Goal: Contribute content: Add original content to the website for others to see

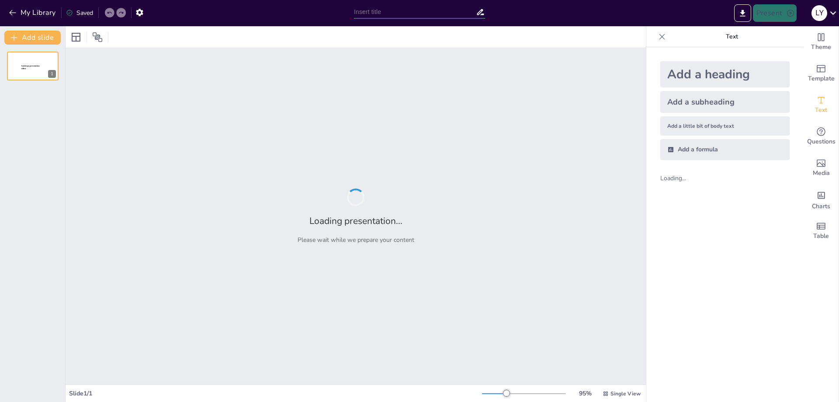
type input "Aves de [GEOGRAPHIC_DATA]: Un Estudio de Taxonomía y su Relevancia Ecológica"
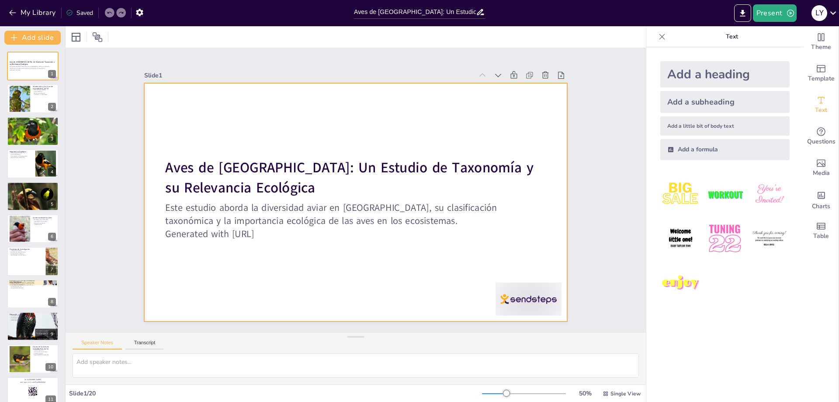
checkbox input "true"
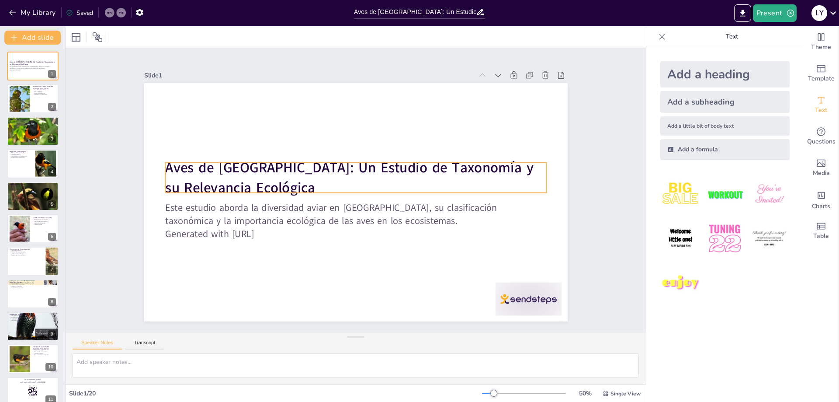
checkbox input "true"
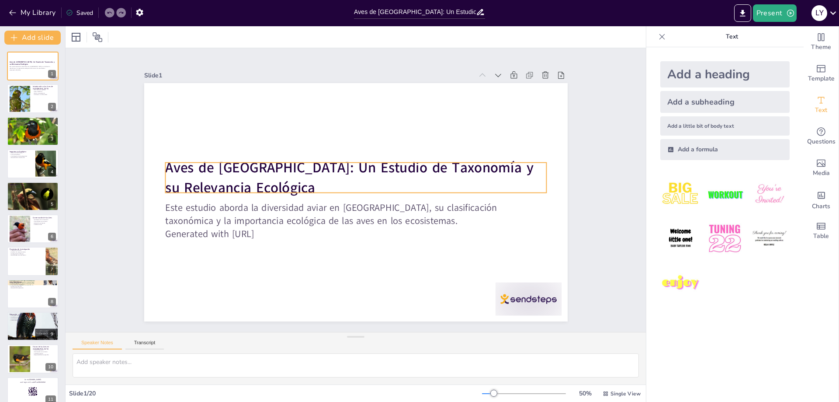
checkbox input "true"
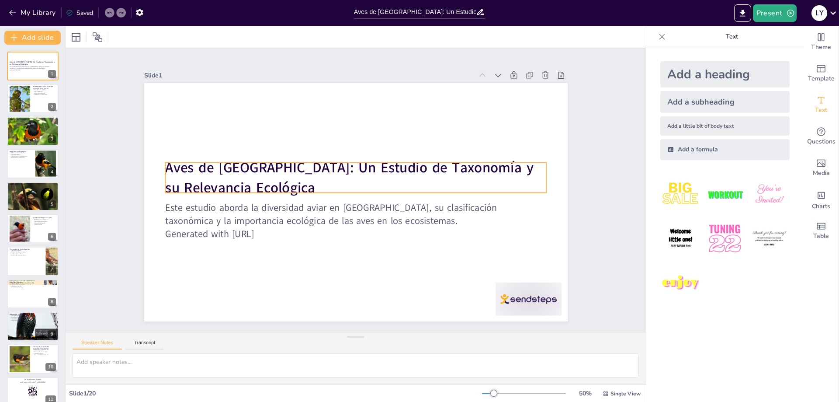
checkbox input "true"
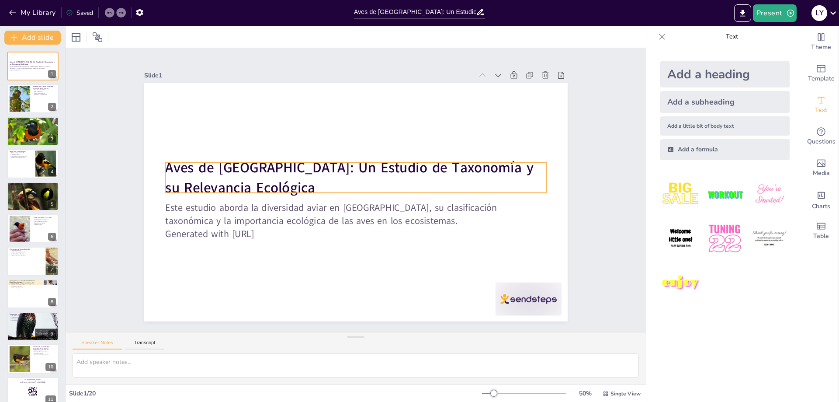
checkbox input "true"
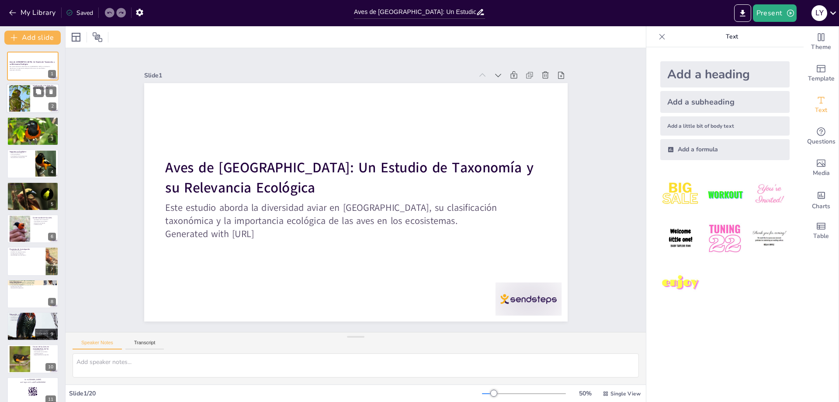
checkbox input "true"
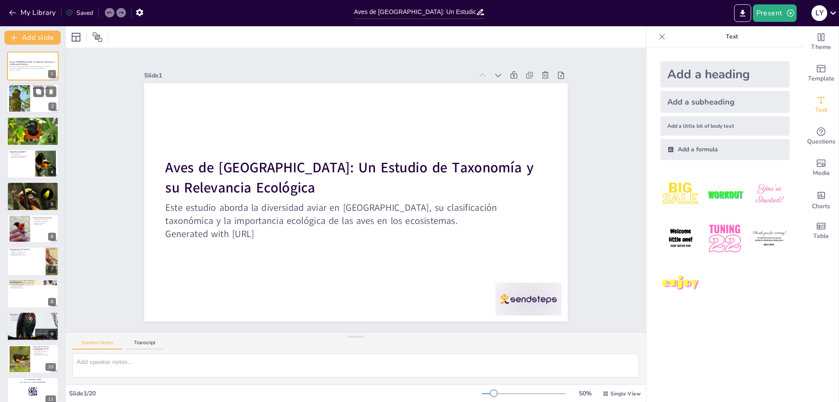
checkbox input "true"
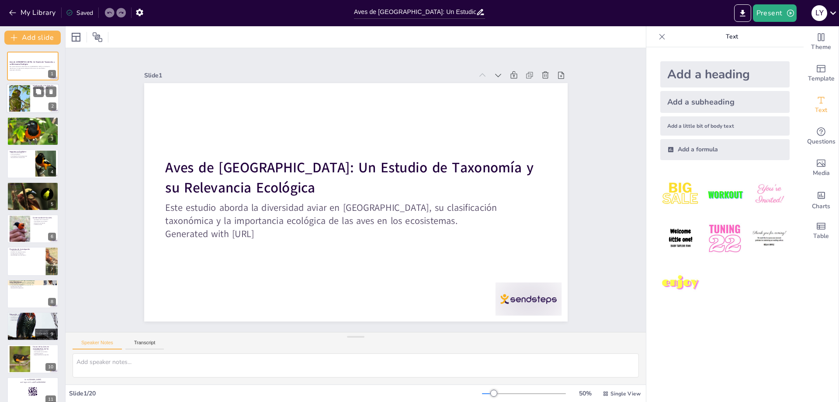
checkbox input "true"
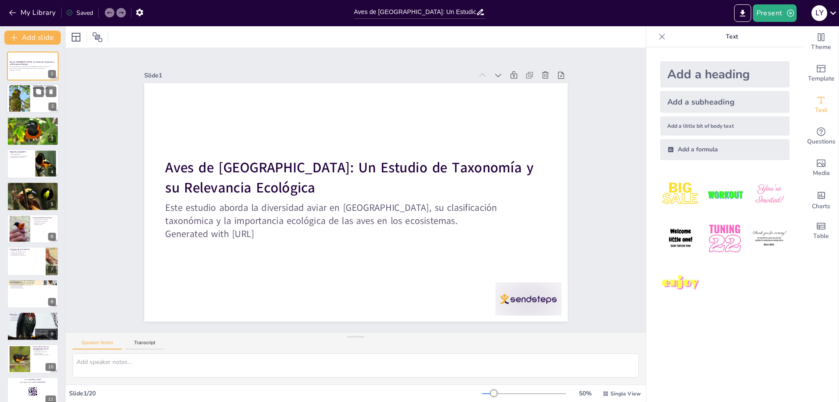
click at [30, 94] on div at bounding box center [33, 99] width 52 height 30
type textarea "La diversidad aviar en [GEOGRAPHIC_DATA] es notable, con más de 1,400 especies.…"
checkbox input "true"
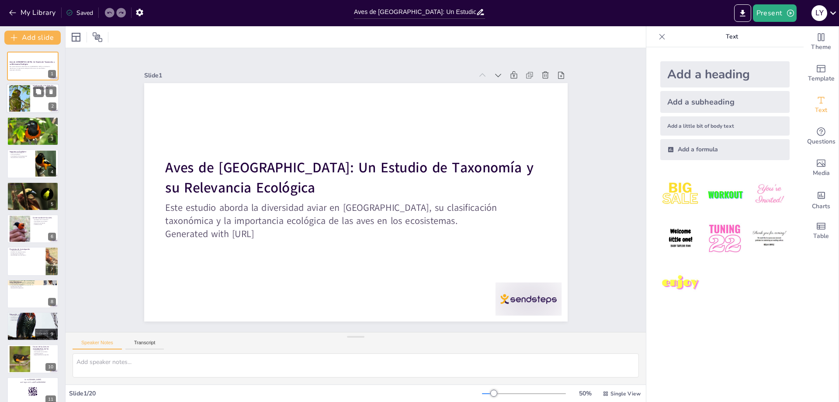
checkbox input "true"
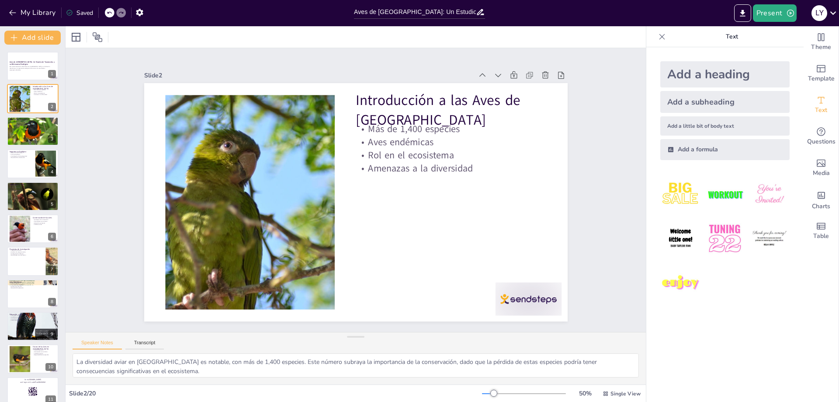
checkbox input "true"
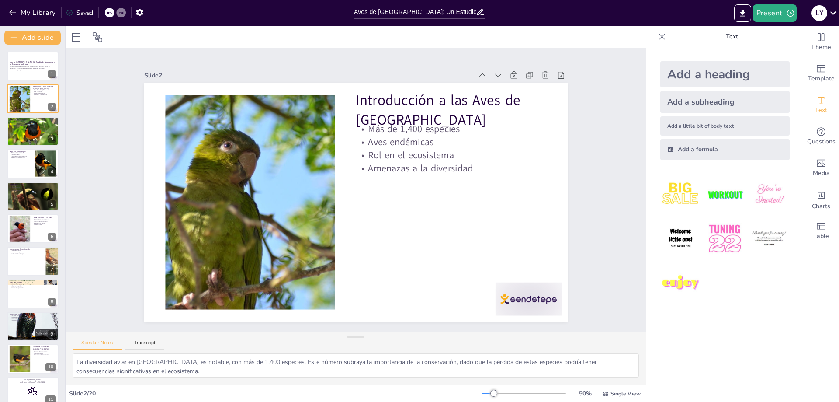
checkbox input "true"
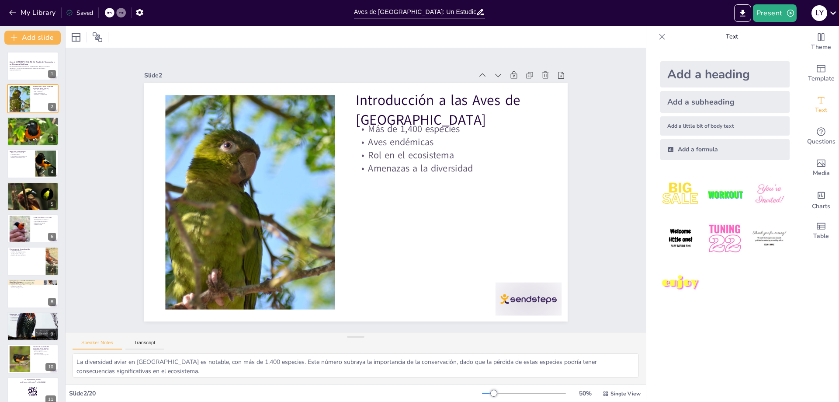
checkbox input "true"
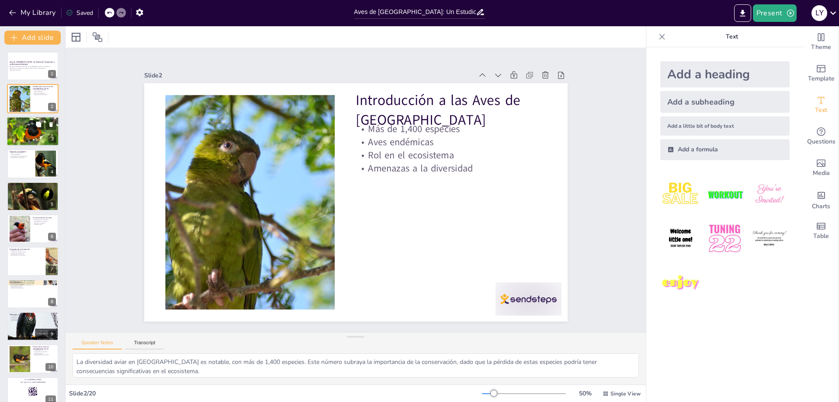
checkbox input "true"
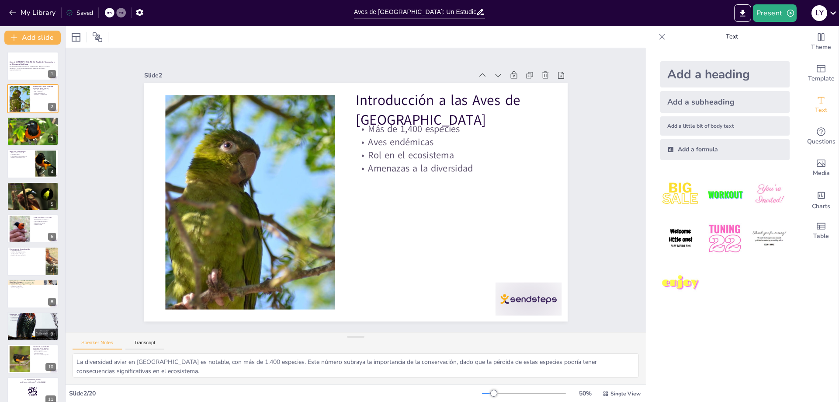
checkbox input "true"
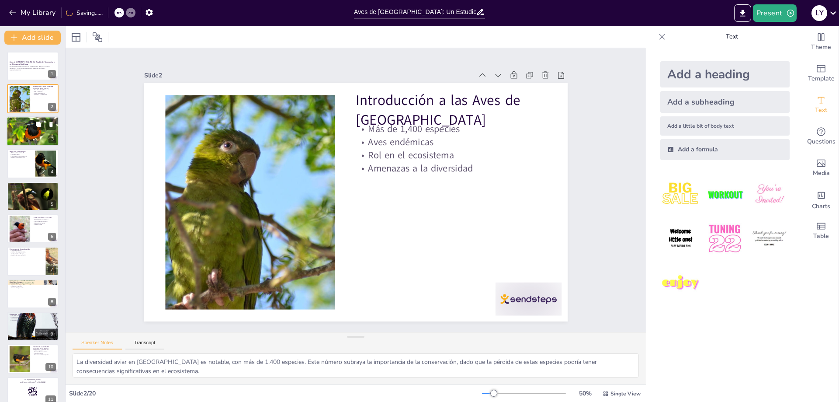
checkbox input "true"
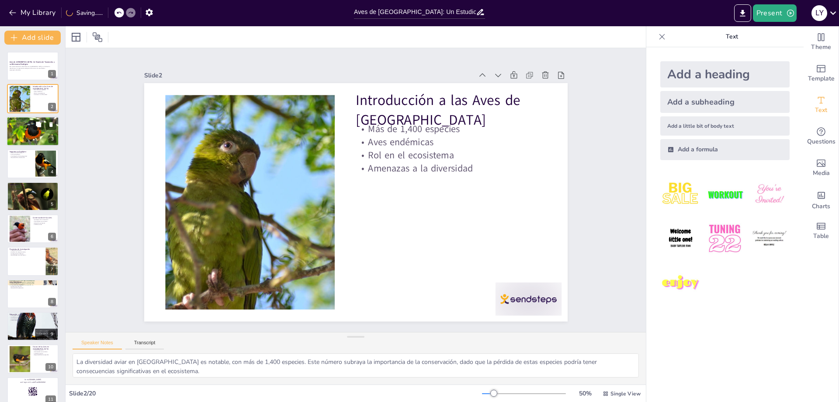
click at [23, 133] on div at bounding box center [33, 130] width 52 height 39
type textarea "La clasificación de las aves en órdenes y familias es esencial para comprender …"
checkbox input "true"
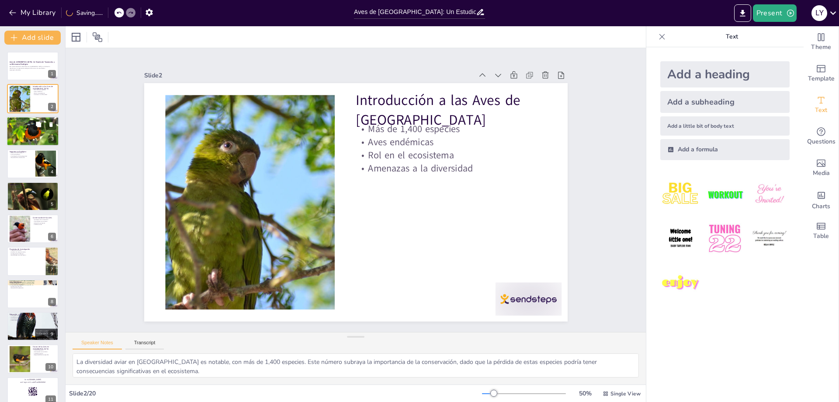
checkbox input "true"
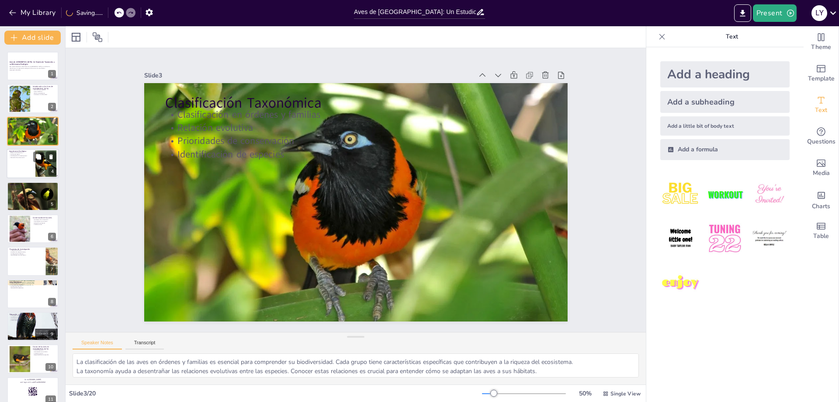
checkbox input "true"
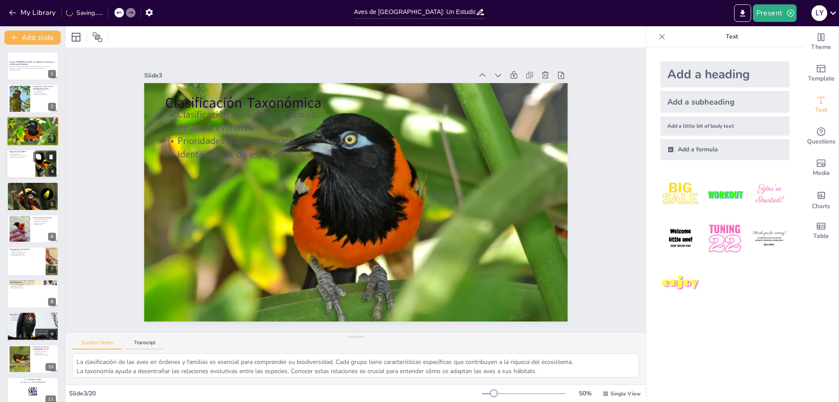
checkbox input "true"
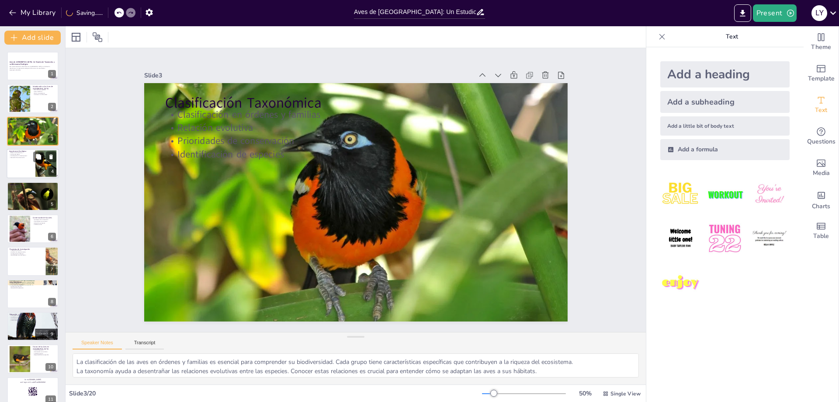
checkbox input "true"
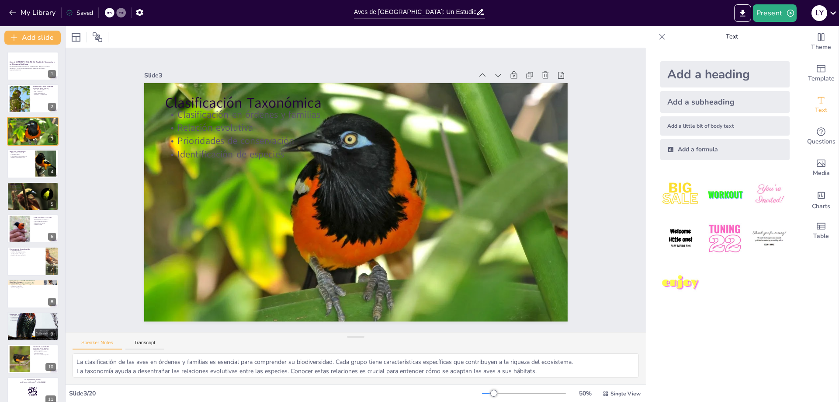
checkbox input "true"
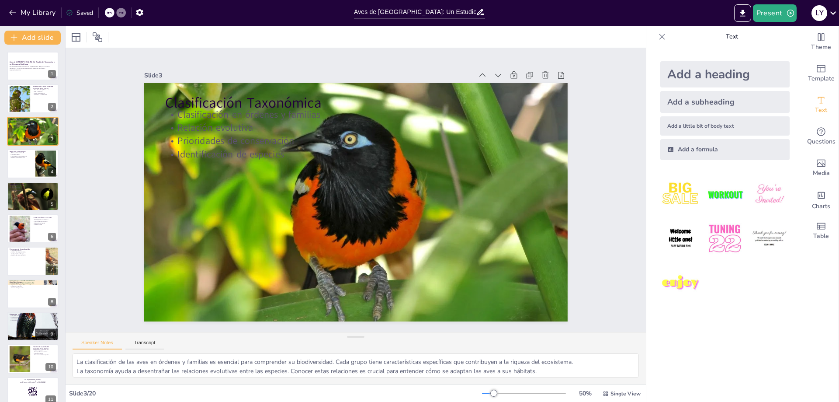
checkbox input "true"
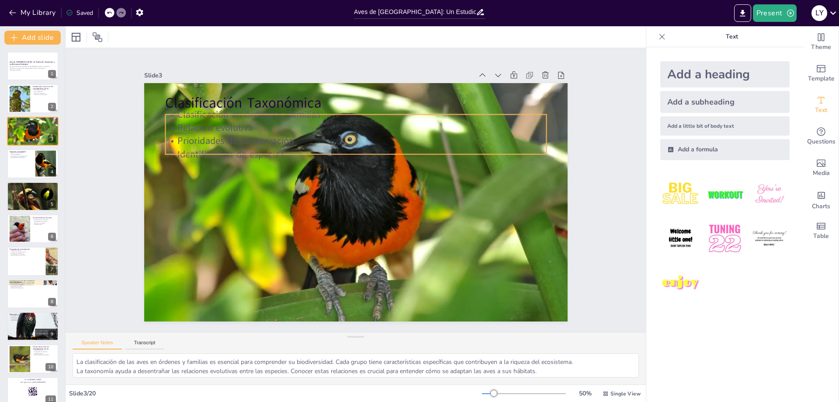
checkbox input "true"
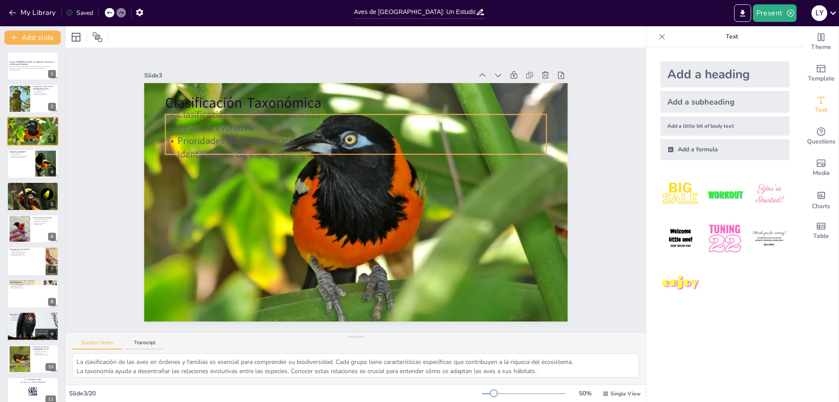
click at [222, 150] on div "Clasificación Taxonómica Clasificación en órdenes y familias Relación evolutiva…" at bounding box center [353, 202] width 464 height 321
checkbox input "true"
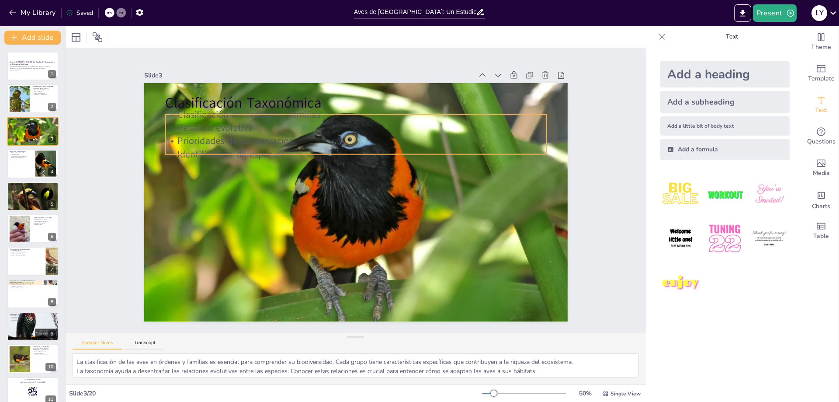
checkbox input "true"
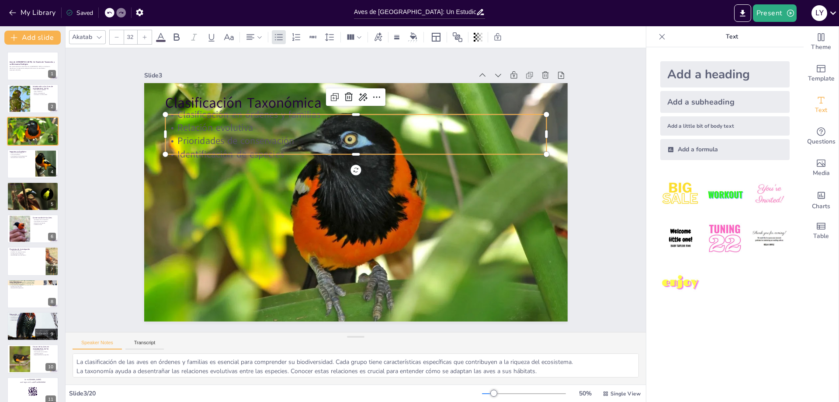
checkbox input "true"
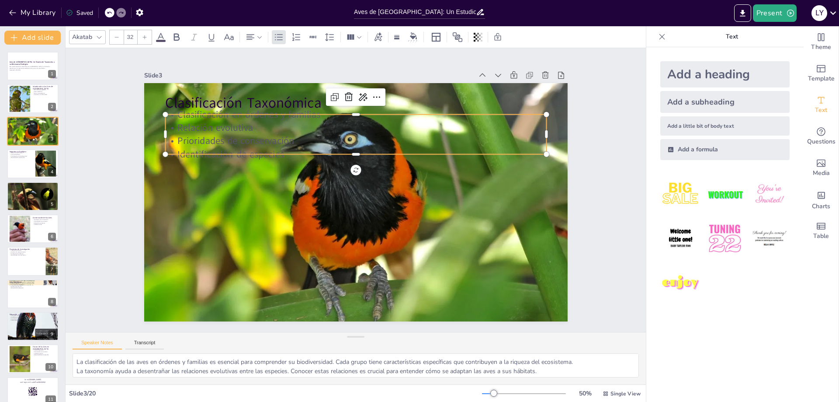
checkbox input "true"
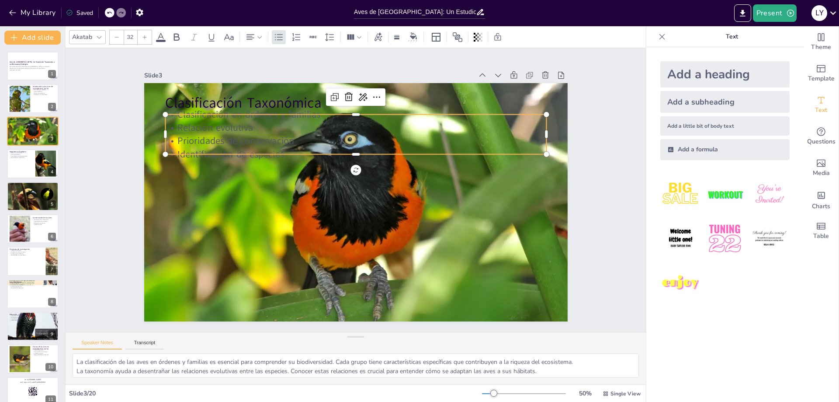
checkbox input "true"
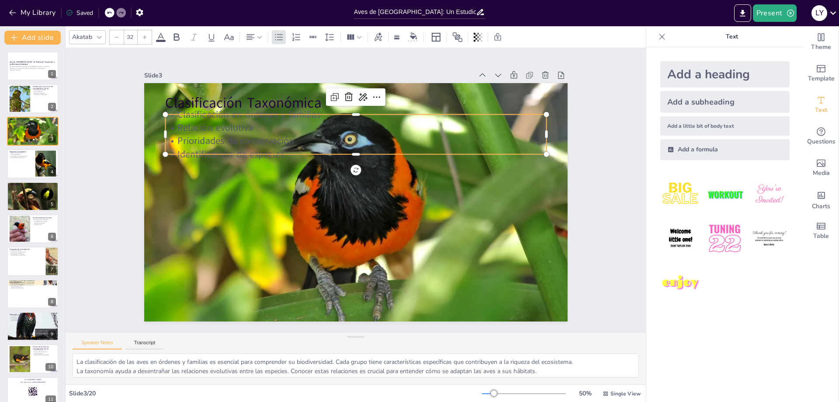
checkbox input "true"
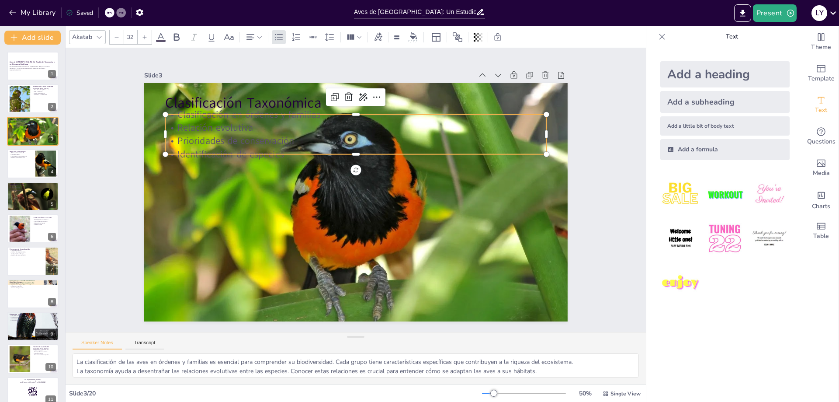
checkbox input "true"
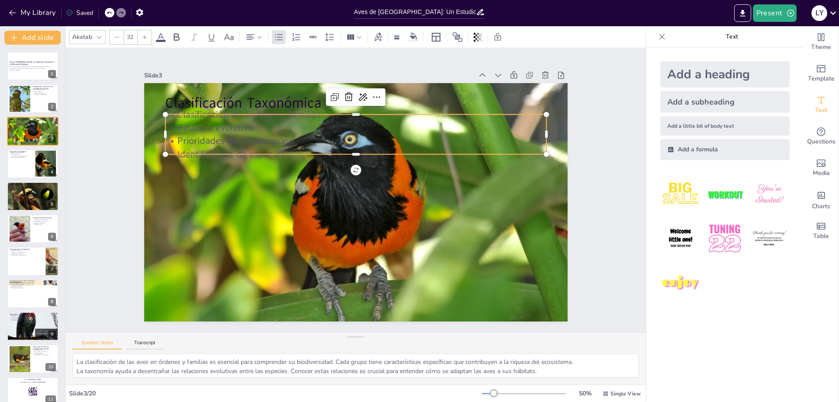
click at [164, 40] on span at bounding box center [161, 41] width 10 height 2
checkbox input "true"
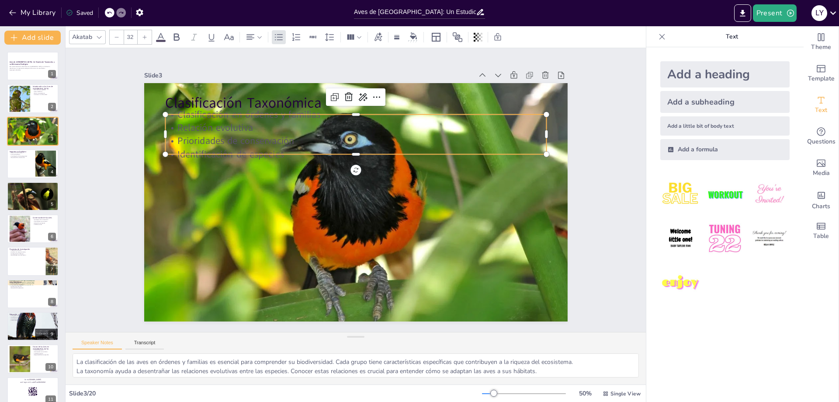
checkbox input "true"
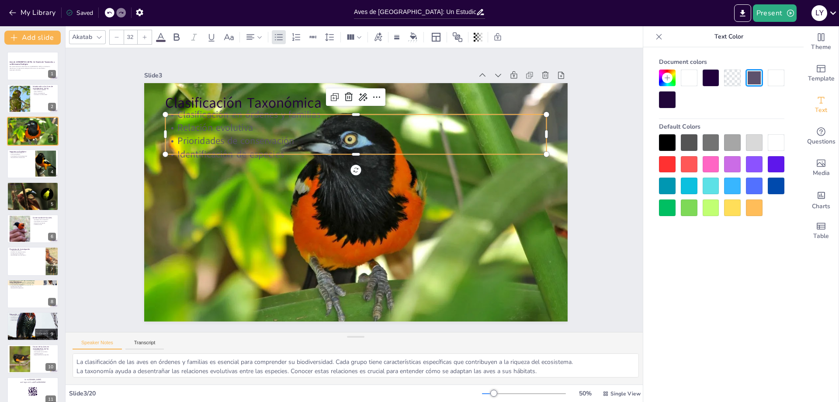
click at [782, 143] on div at bounding box center [776, 142] width 17 height 17
checkbox input "true"
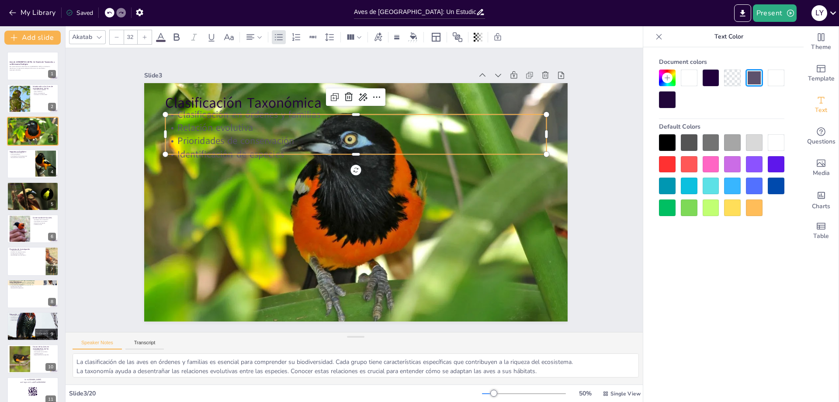
checkbox input "true"
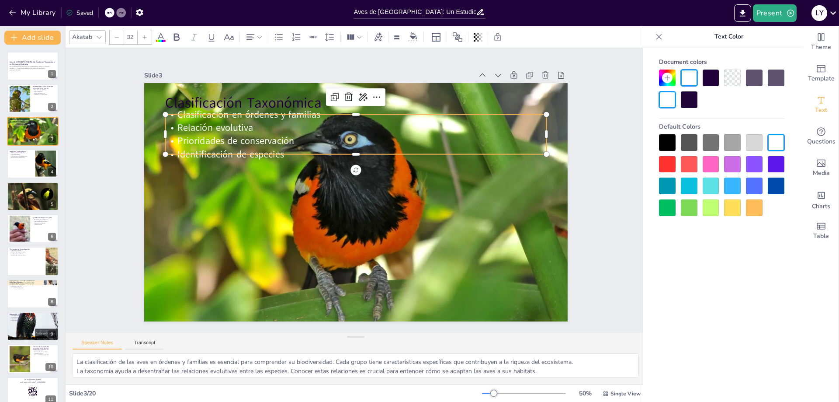
checkbox input "true"
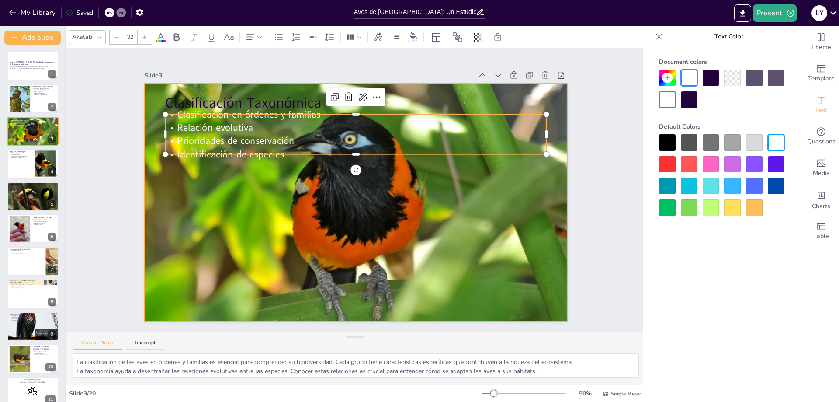
checkbox input "true"
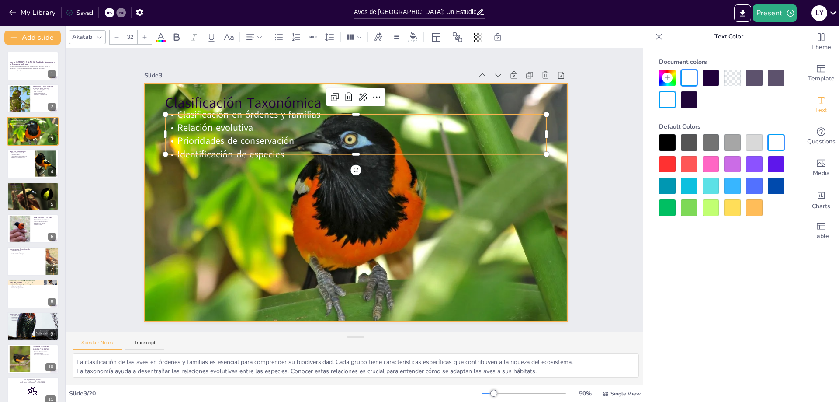
checkbox input "true"
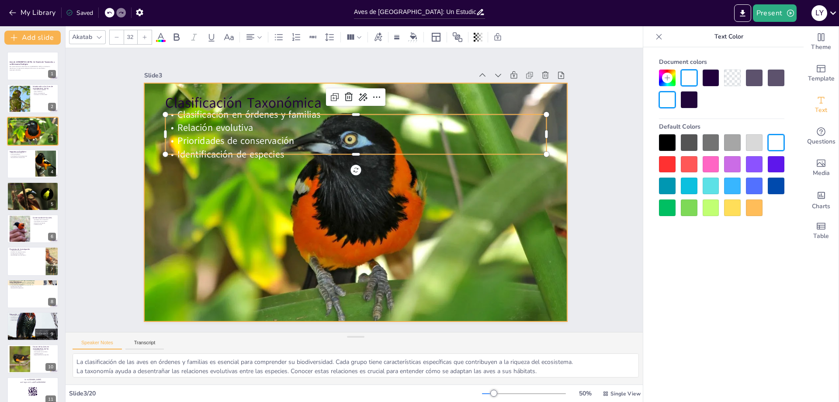
checkbox input "true"
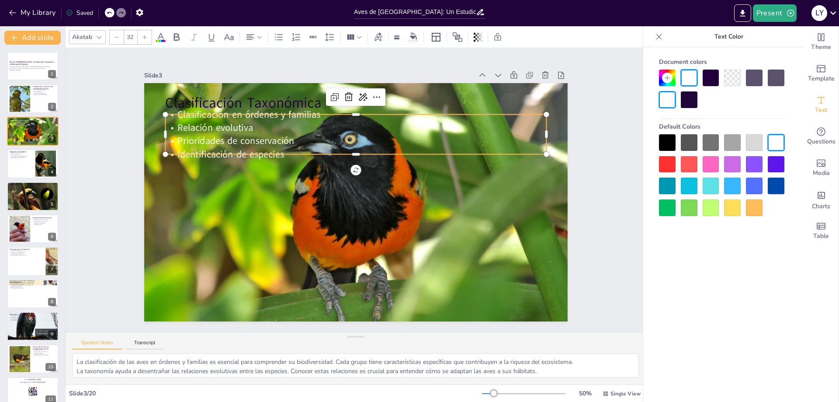
checkbox input "true"
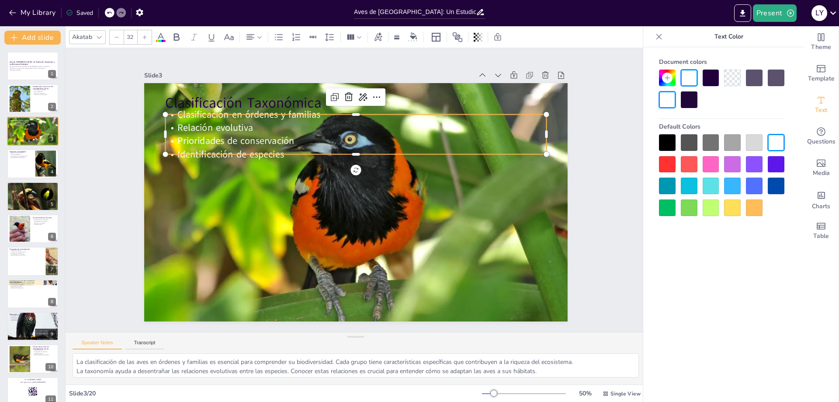
click at [101, 121] on div "Slide 1 Aves de Venezuela: Un Estudio de Taxonomía y su Relevancia Ecológica Es…" at bounding box center [356, 190] width 580 height 284
checkbox input "true"
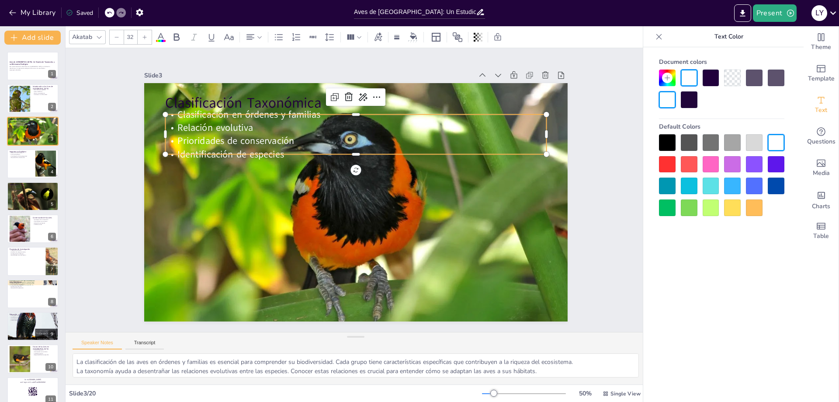
checkbox input "true"
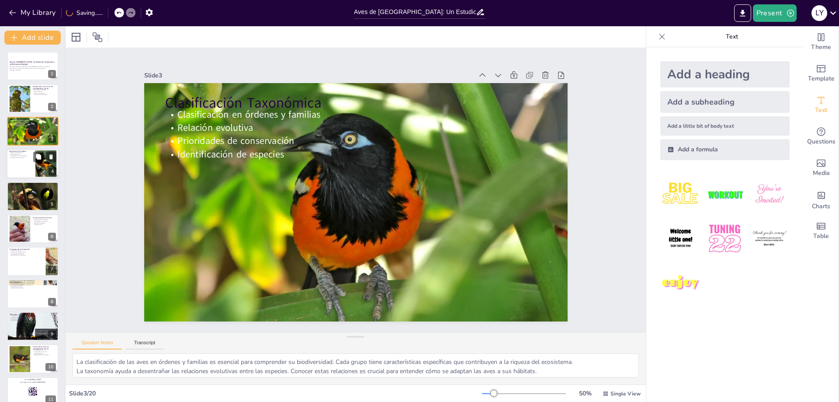
checkbox input "true"
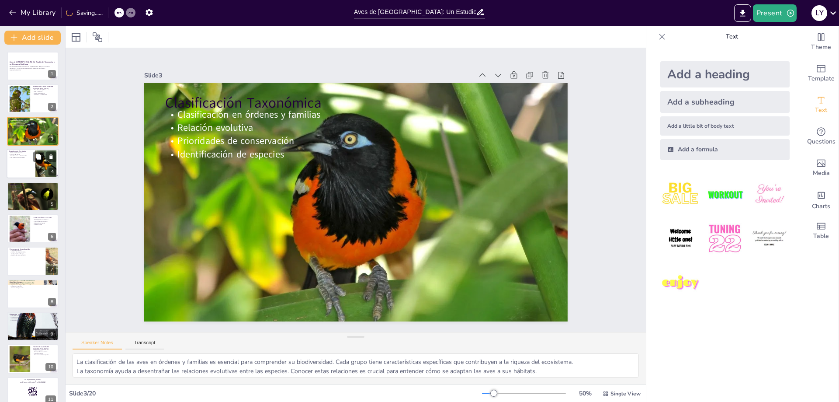
checkbox input "true"
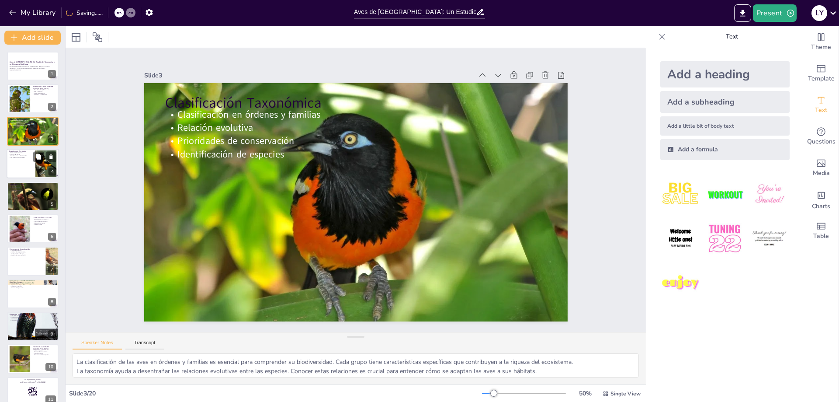
click at [49, 173] on div "4" at bounding box center [53, 172] width 8 height 8
type textarea "Las aves tienen múltiples roles en el ecosistema, actuando como polinizadores y…"
checkbox input "true"
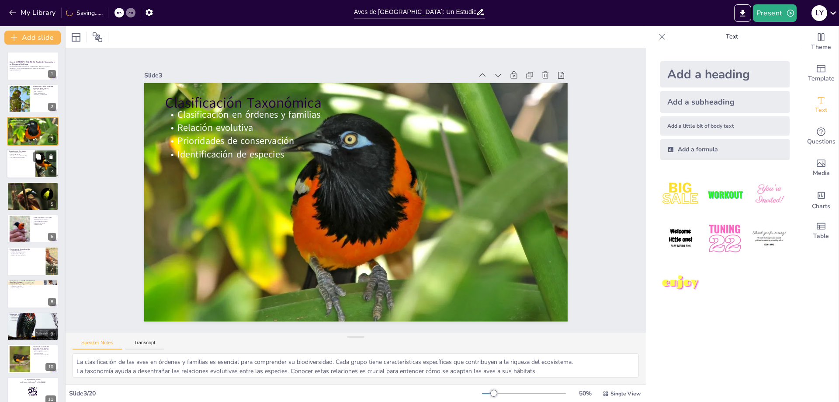
checkbox input "true"
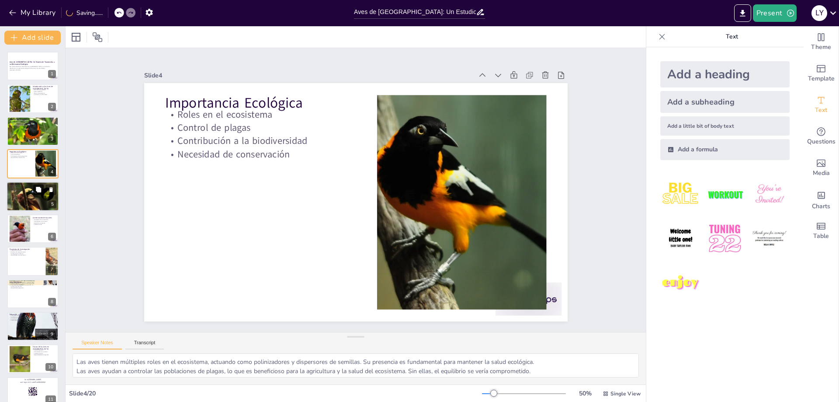
checkbox input "true"
click at [36, 189] on icon at bounding box center [38, 189] width 6 height 6
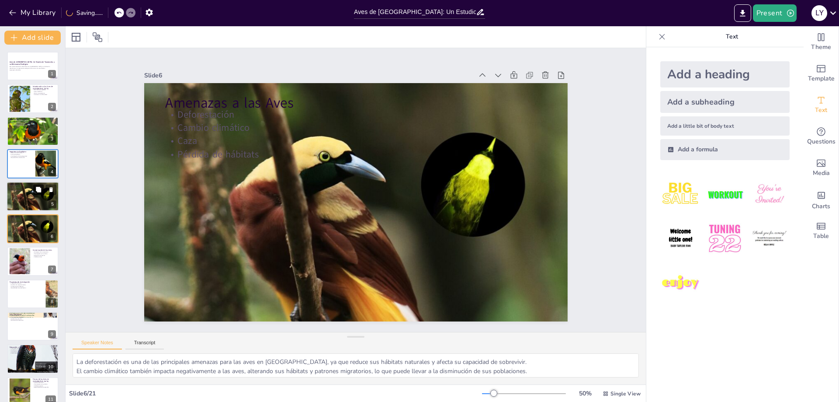
scroll to position [5, 0]
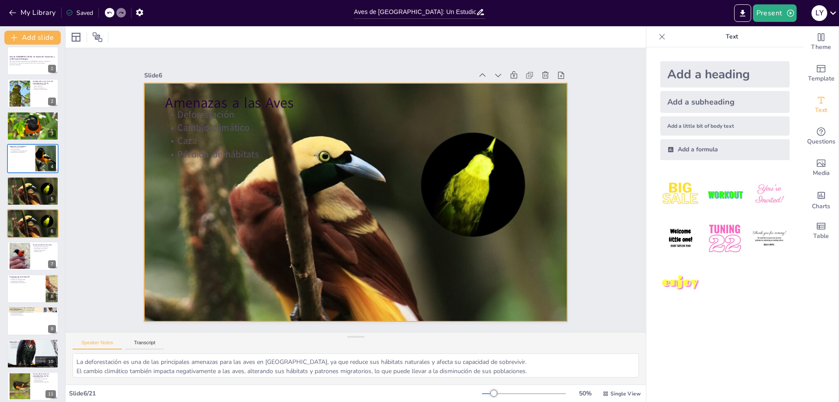
click at [309, 127] on p "Cambio climático" at bounding box center [410, 158] width 202 height 336
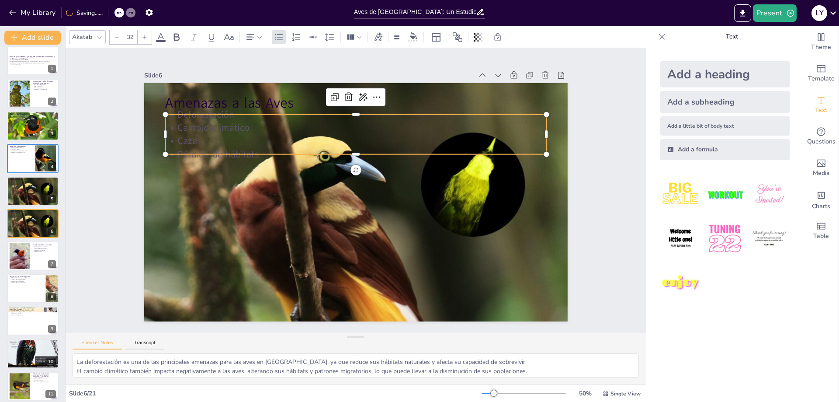
click at [161, 39] on icon at bounding box center [161, 37] width 10 height 10
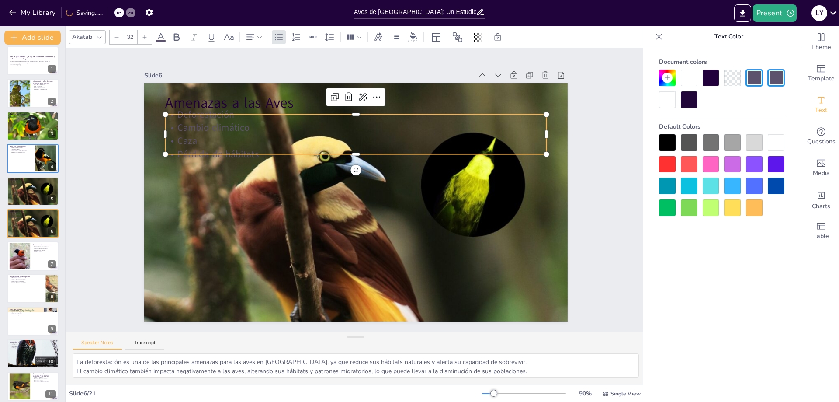
click at [769, 135] on div at bounding box center [776, 142] width 17 height 17
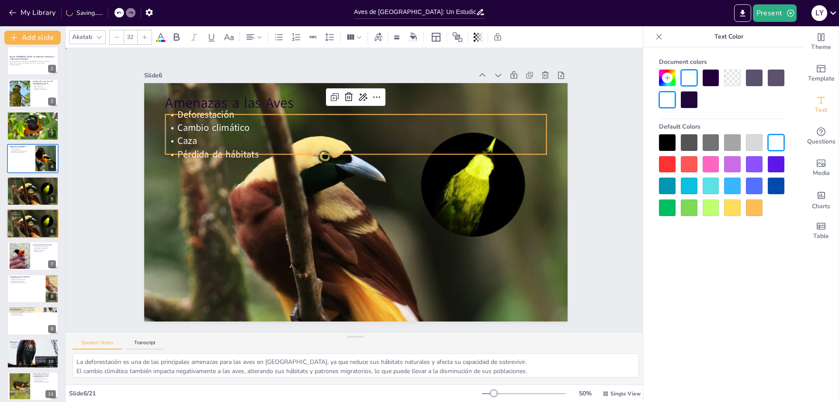
click at [83, 159] on div "Slide 1 Aves de Venezuela: Un Estudio de Taxonomía y su Relevancia Ecológica Es…" at bounding box center [356, 190] width 636 height 570
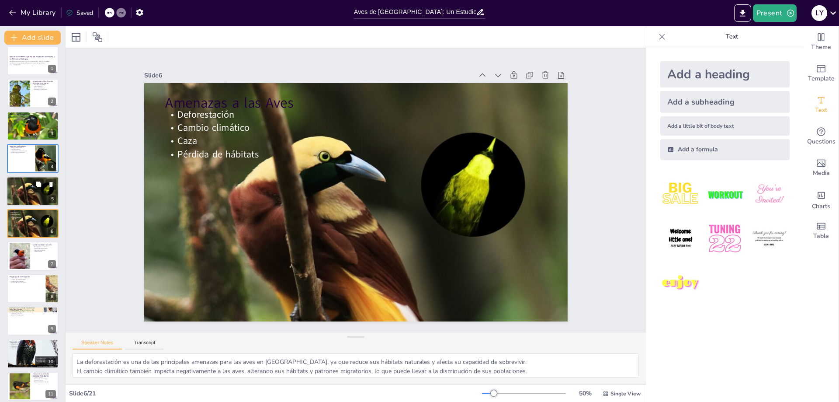
click at [23, 190] on div at bounding box center [33, 191] width 52 height 30
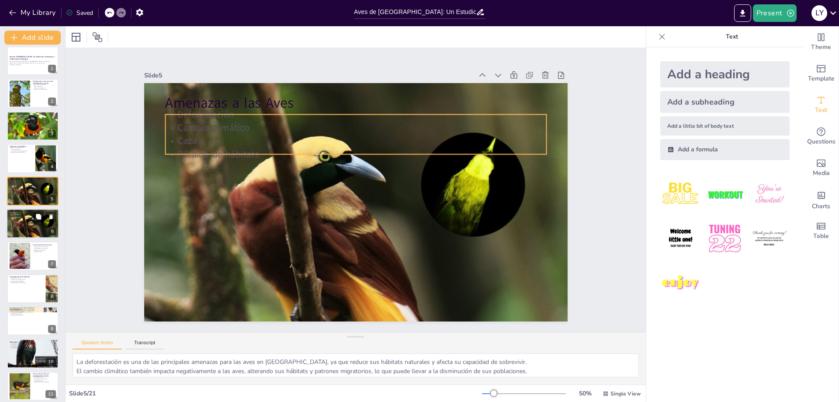
scroll to position [0, 0]
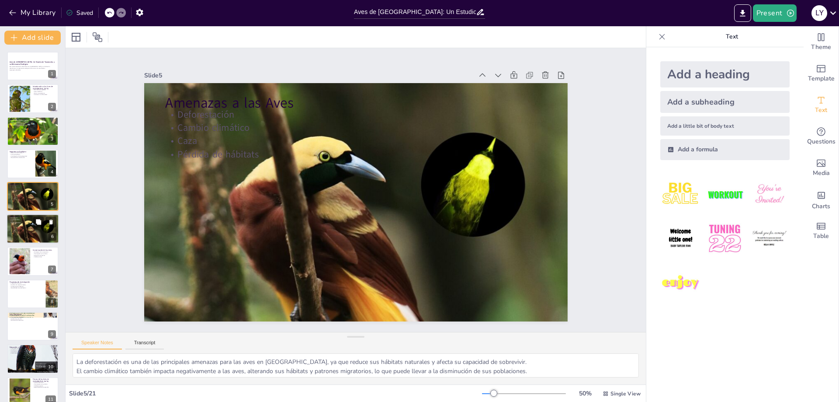
click at [24, 216] on p "Amenazas a las Aves" at bounding box center [32, 216] width 47 height 3
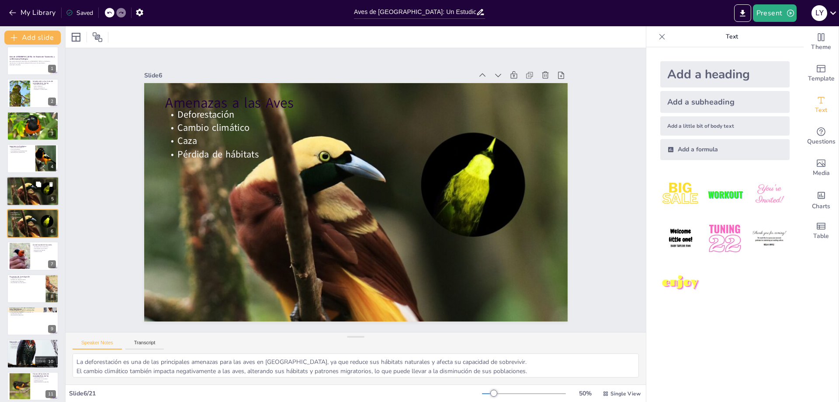
click at [15, 189] on div at bounding box center [33, 191] width 52 height 30
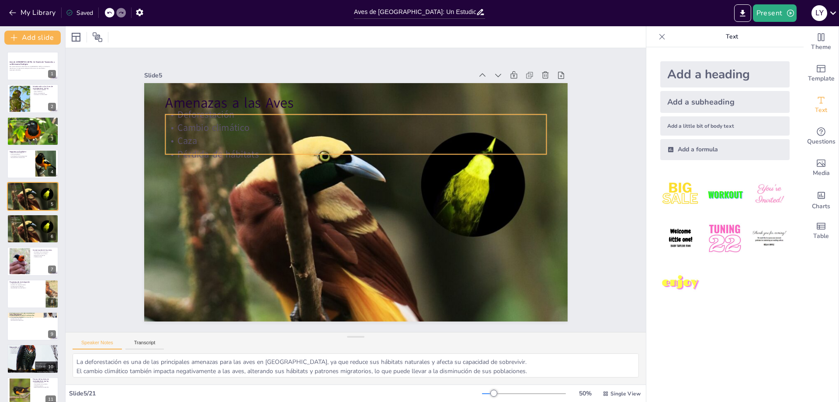
click at [232, 111] on div "Amenazas a las Aves Deforestación Cambio climático Caza Pérdida de hábitats" at bounding box center [353, 202] width 464 height 321
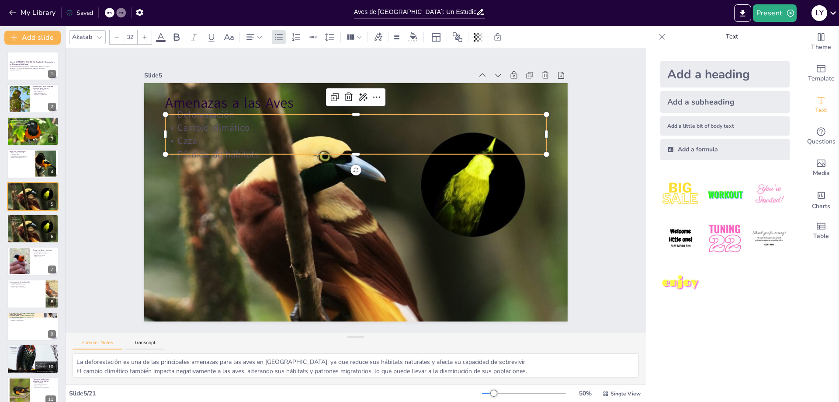
click at [161, 32] on icon at bounding box center [161, 37] width 10 height 10
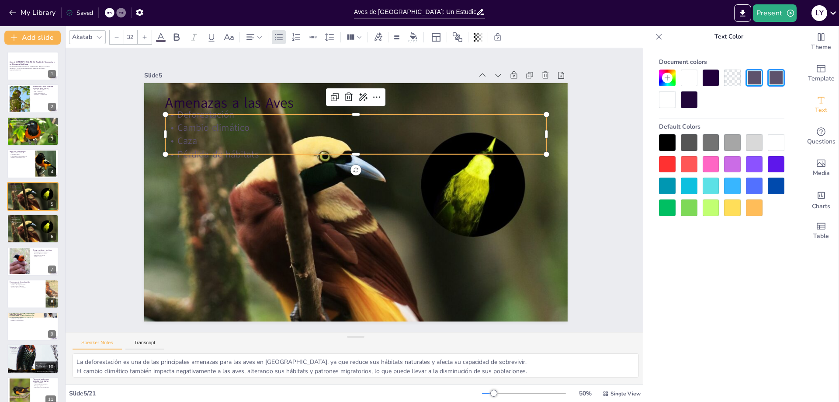
click at [660, 99] on div at bounding box center [667, 99] width 17 height 17
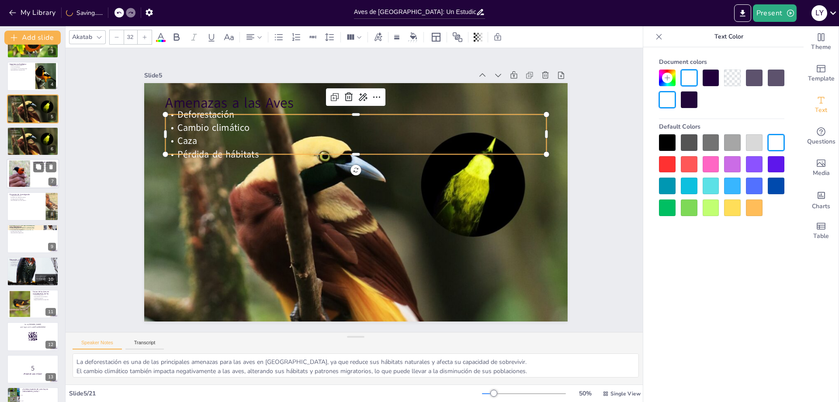
click at [22, 160] on div at bounding box center [19, 173] width 31 height 27
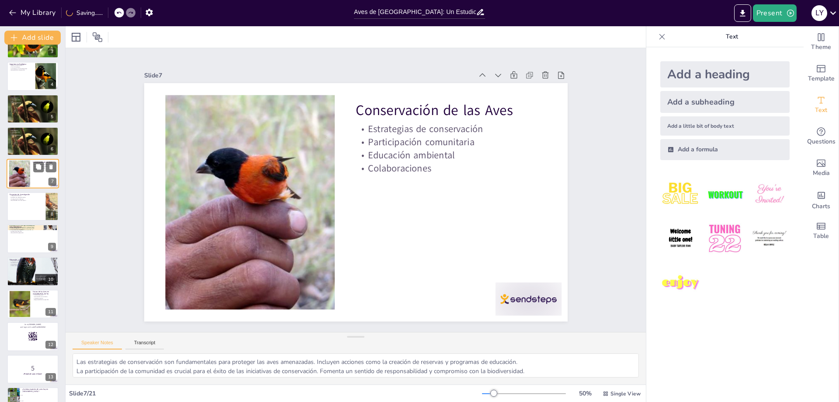
scroll to position [38, 0]
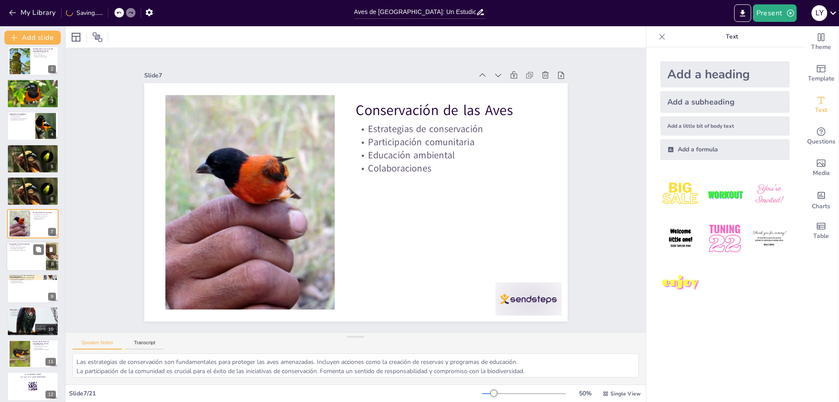
click at [21, 254] on div at bounding box center [33, 256] width 52 height 30
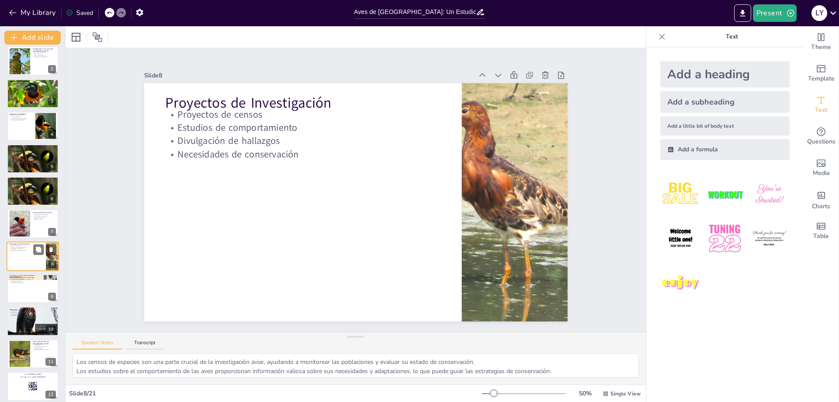
scroll to position [70, 0]
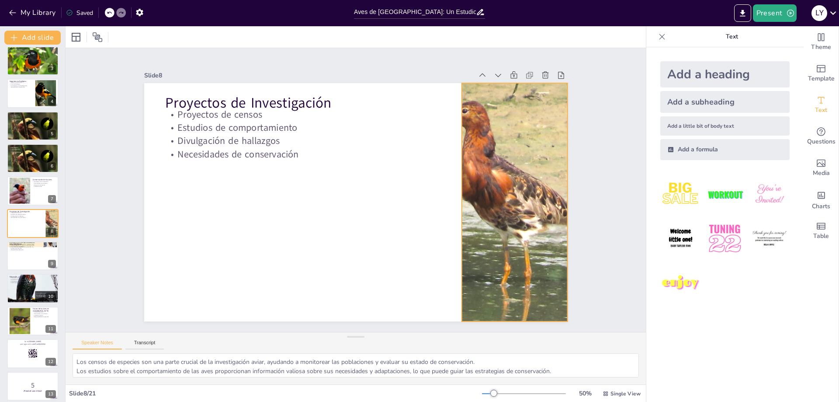
click at [466, 152] on div at bounding box center [503, 250] width 318 height 306
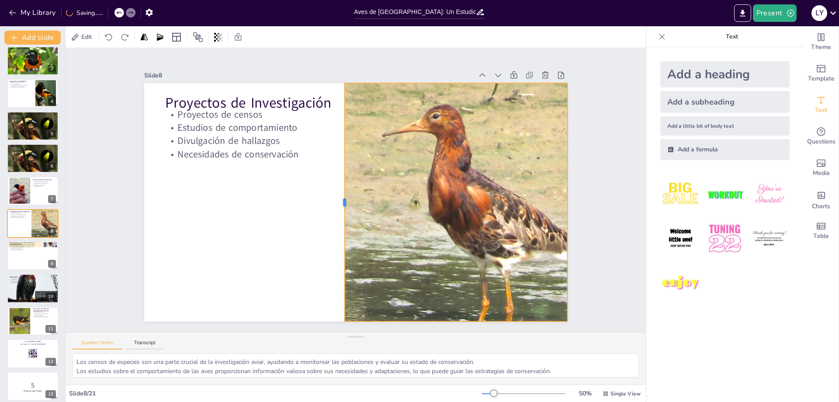
drag, startPoint x: 451, startPoint y: 200, endPoint x: 333, endPoint y: 201, distance: 117.5
click at [333, 201] on div at bounding box center [338, 197] width 80 height 229
click at [45, 258] on div at bounding box center [33, 256] width 52 height 30
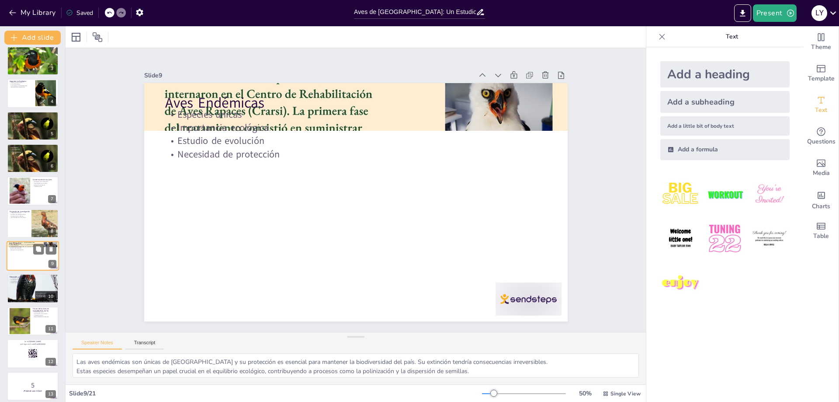
scroll to position [103, 0]
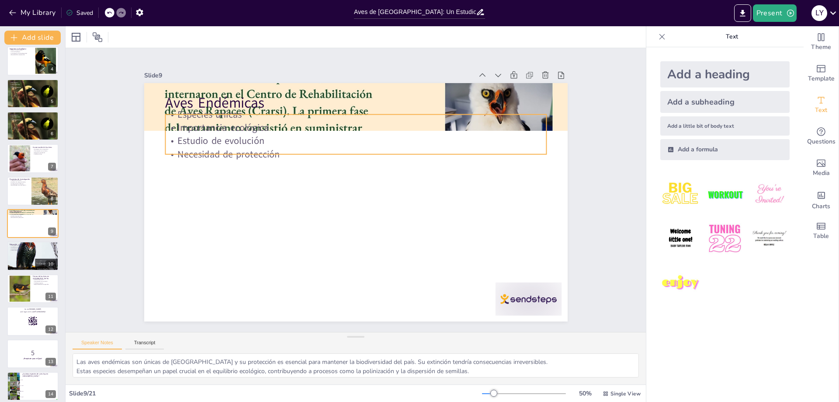
click at [462, 117] on p "Especies únicas" at bounding box center [387, 121] width 354 height 167
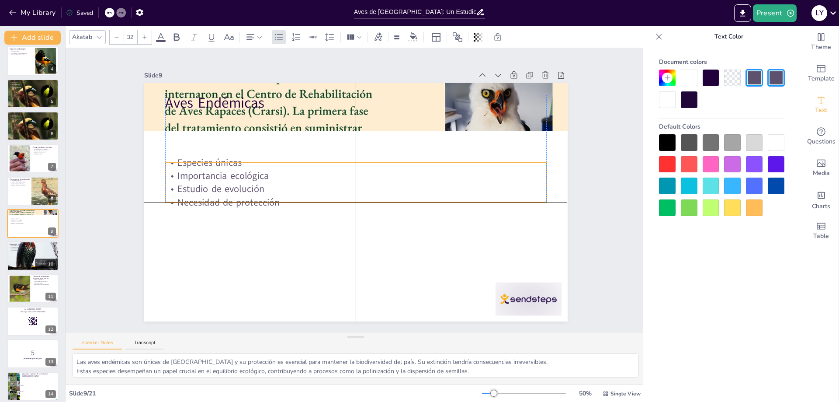
drag, startPoint x: 306, startPoint y: 124, endPoint x: 303, endPoint y: 172, distance: 47.7
click at [303, 172] on p "Importancia ecológica" at bounding box center [357, 175] width 380 height 53
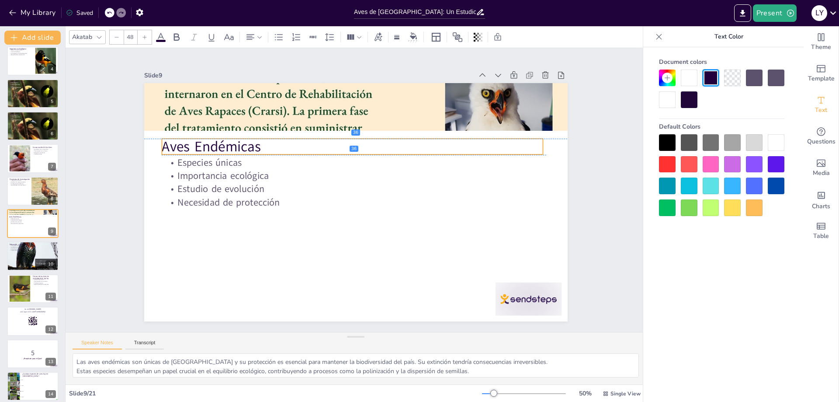
drag, startPoint x: 227, startPoint y: 101, endPoint x: 224, endPoint y: 144, distance: 42.5
click at [251, 144] on p "Aves Endémicas" at bounding box center [386, 158] width 270 height 296
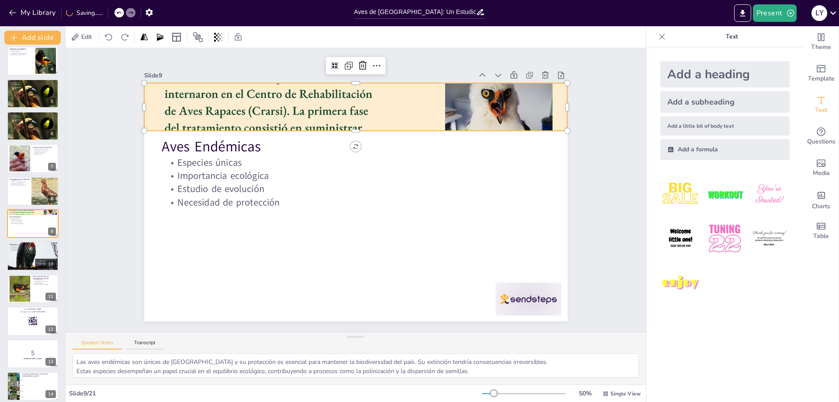
click at [233, 121] on div at bounding box center [364, 107] width 532 height 1097
click at [370, 65] on icon at bounding box center [374, 65] width 9 height 9
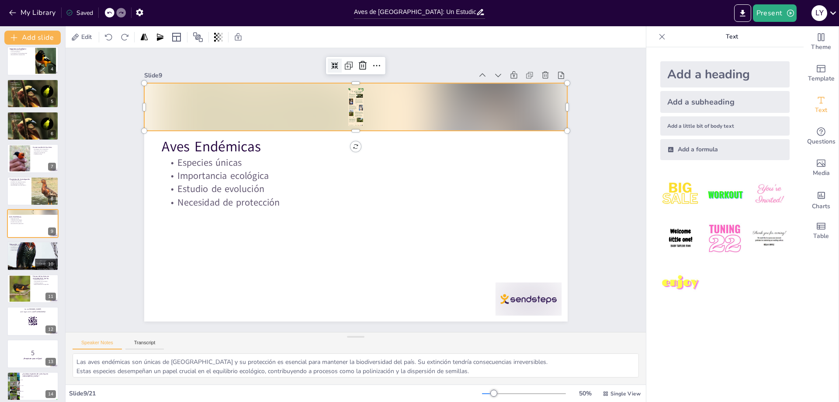
click at [407, 72] on icon at bounding box center [412, 77] width 10 height 10
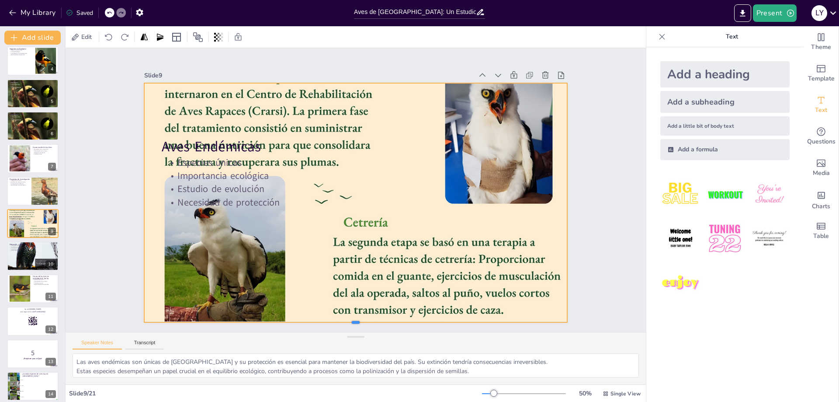
drag, startPoint x: 350, startPoint y: 129, endPoint x: 324, endPoint y: 320, distance: 193.2
click at [324, 320] on div at bounding box center [328, 322] width 416 height 95
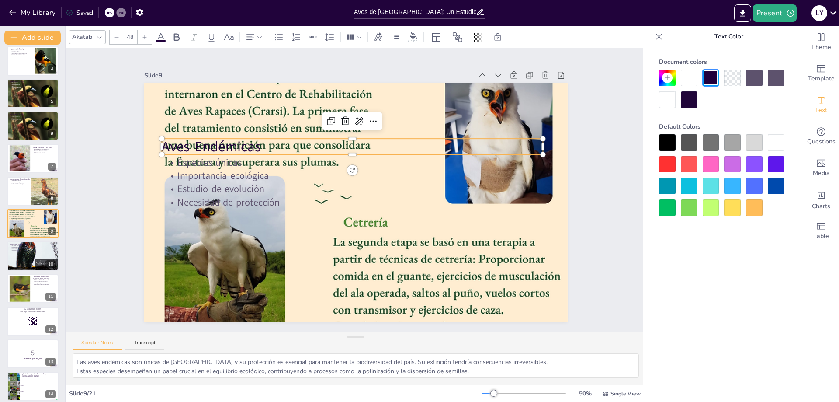
click at [198, 135] on p "Aves Endémicas" at bounding box center [356, 146] width 381 height 59
click at [17, 255] on div at bounding box center [33, 256] width 52 height 69
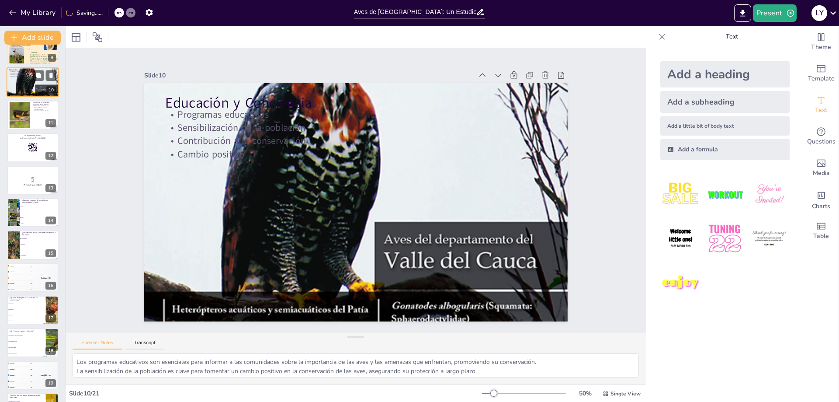
scroll to position [310, 0]
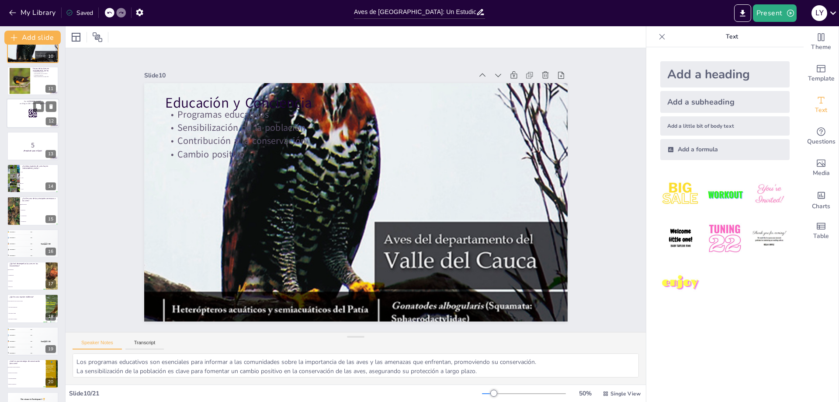
click at [26, 115] on div at bounding box center [33, 113] width 52 height 30
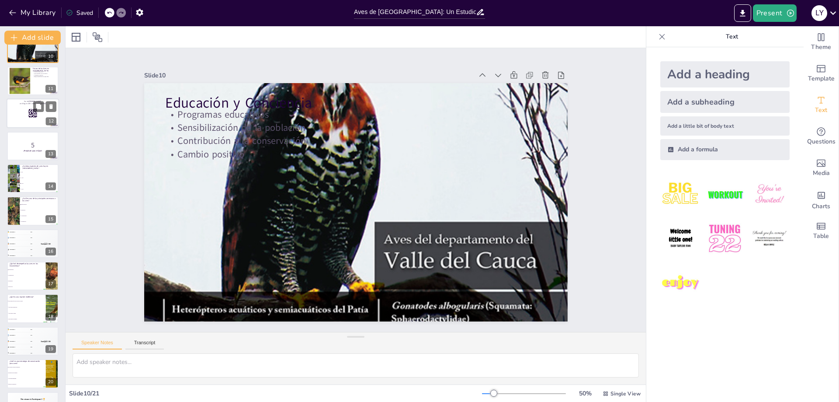
scroll to position [200, 0]
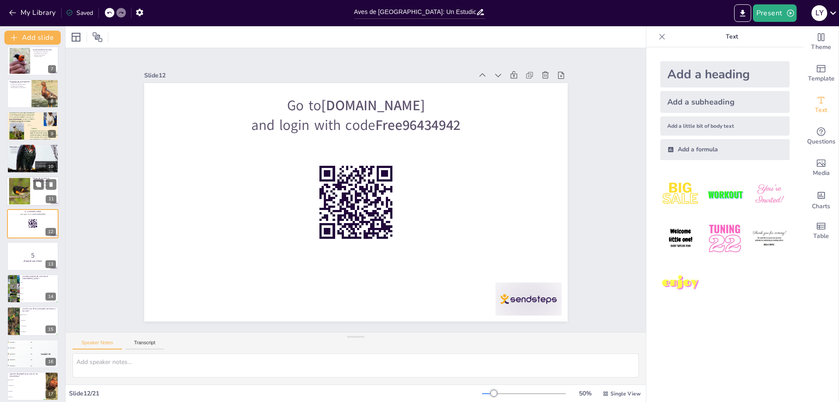
click at [19, 180] on div at bounding box center [19, 190] width 35 height 27
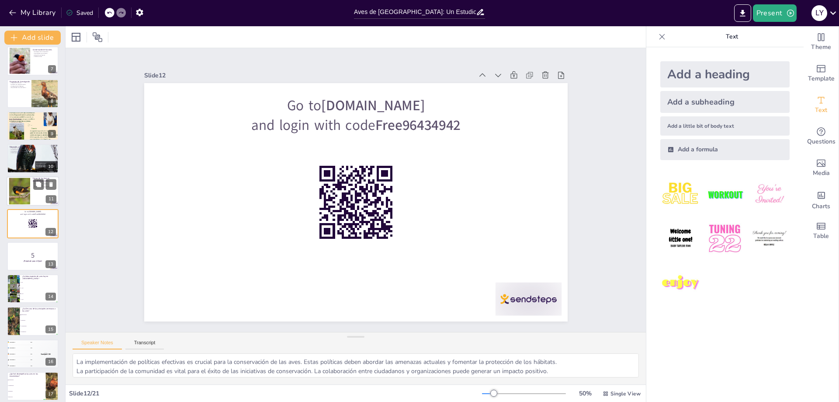
scroll to position [168, 0]
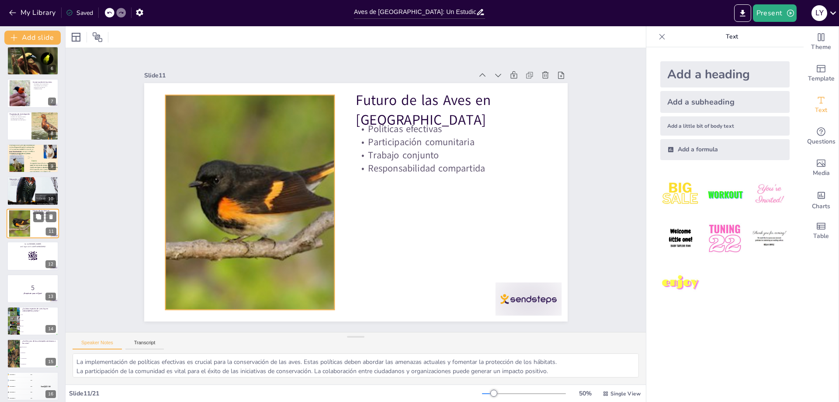
click at [19, 225] on div at bounding box center [19, 223] width 35 height 27
click at [19, 247] on p "and login with code Free96434942" at bounding box center [32, 246] width 47 height 3
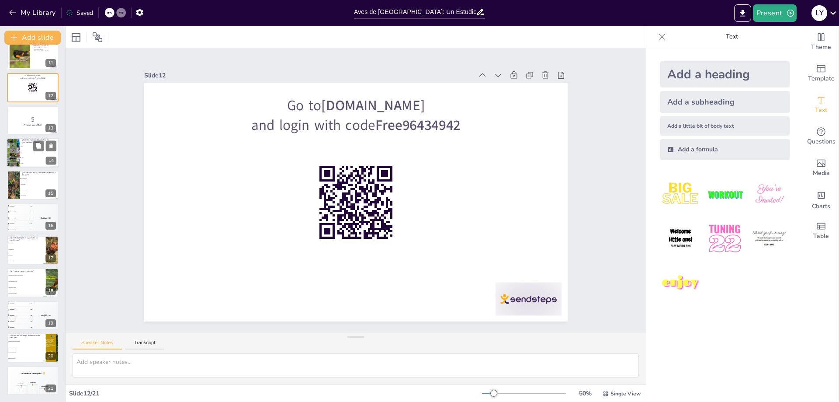
click at [21, 149] on li "1,000" at bounding box center [39, 152] width 39 height 6
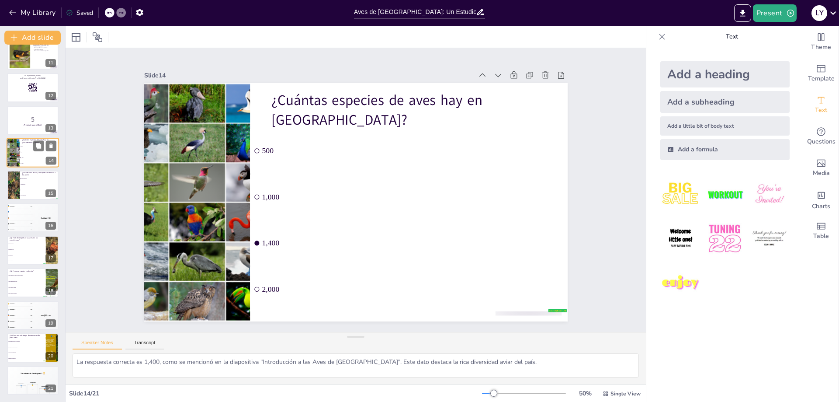
scroll to position [265, 0]
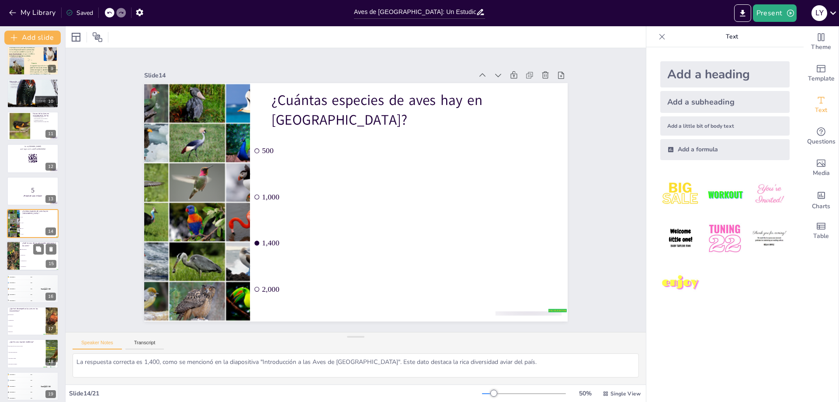
click at [23, 257] on li "Educación" at bounding box center [39, 256] width 39 height 6
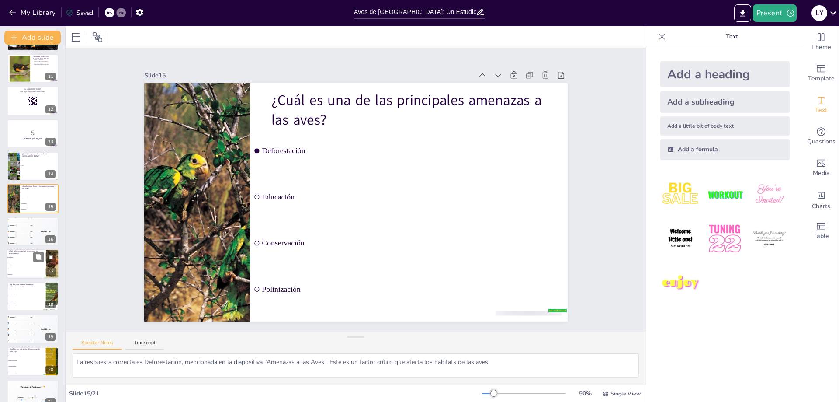
scroll to position [336, 0]
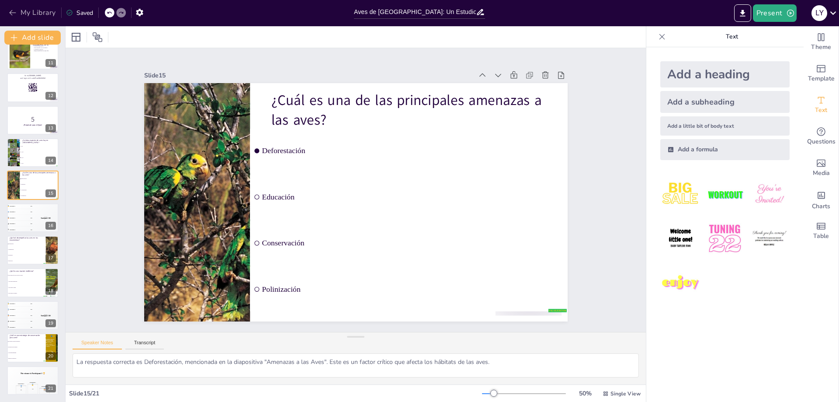
click at [17, 11] on button "My Library" at bounding box center [33, 13] width 53 height 14
